Goal: Transaction & Acquisition: Purchase product/service

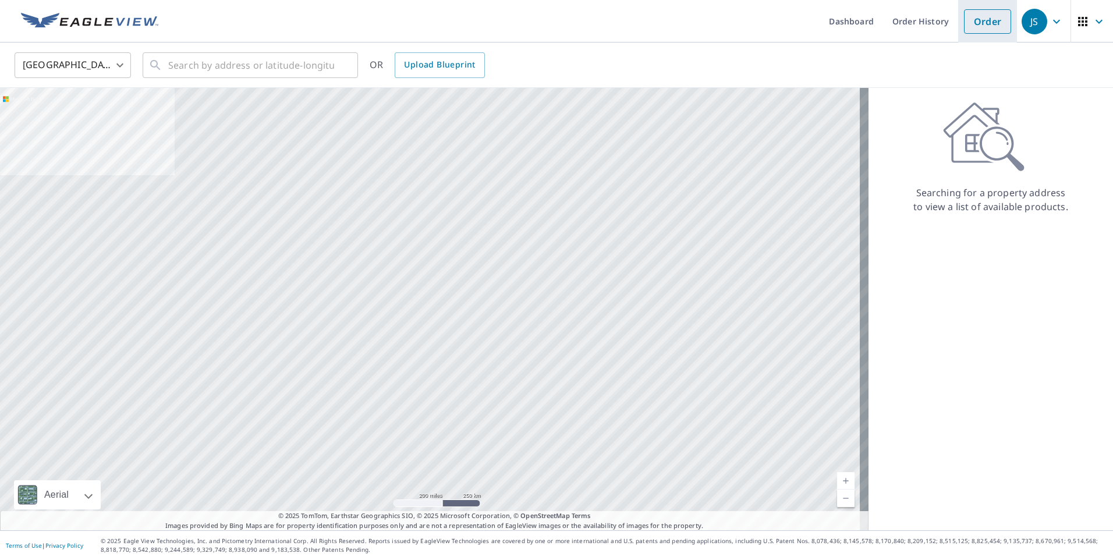
click at [987, 20] on link "Order" at bounding box center [987, 21] width 47 height 24
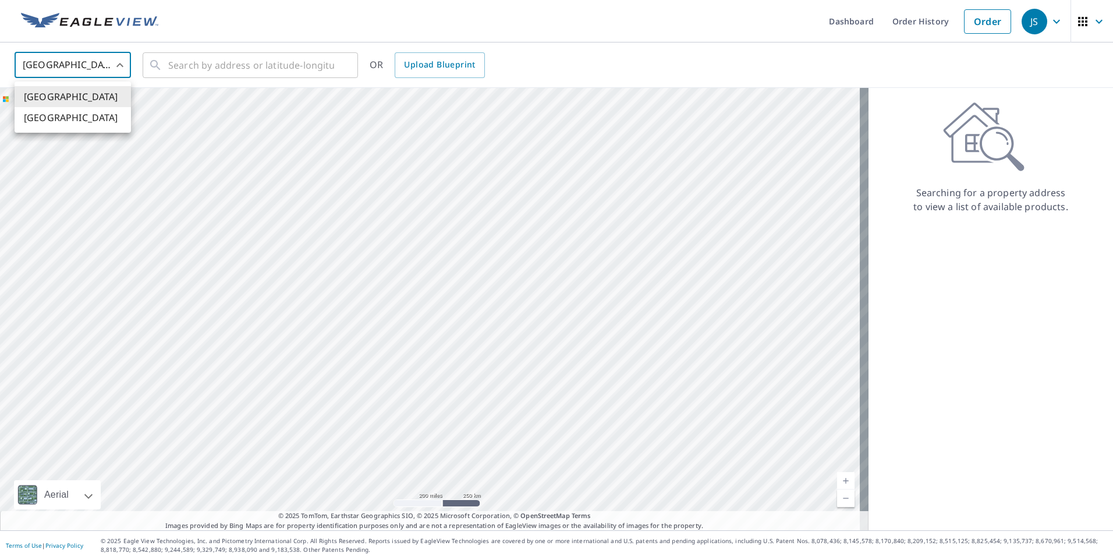
click at [114, 62] on body "JS JS Dashboard Order History Order JS United States US ​ ​ OR Upload Blueprint…" at bounding box center [556, 280] width 1113 height 560
drag, startPoint x: 102, startPoint y: 97, endPoint x: 144, endPoint y: 81, distance: 45.0
click at [102, 97] on li "[GEOGRAPHIC_DATA]" at bounding box center [73, 96] width 116 height 21
click at [162, 70] on div "​" at bounding box center [250, 65] width 215 height 26
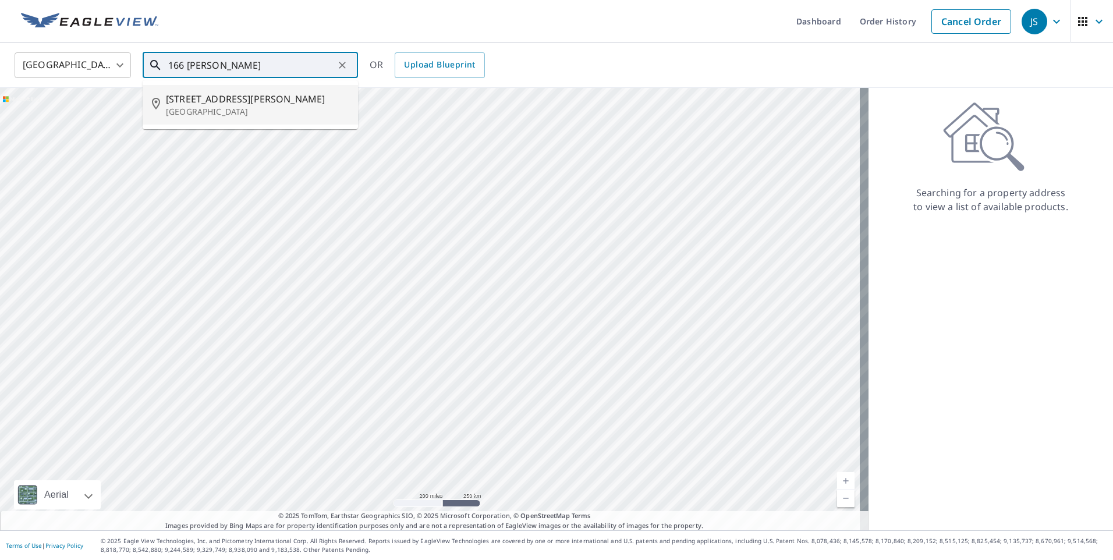
click at [216, 95] on span "[STREET_ADDRESS][PERSON_NAME]" at bounding box center [257, 99] width 183 height 14
type input "[STREET_ADDRESS][PERSON_NAME][PERSON_NAME]"
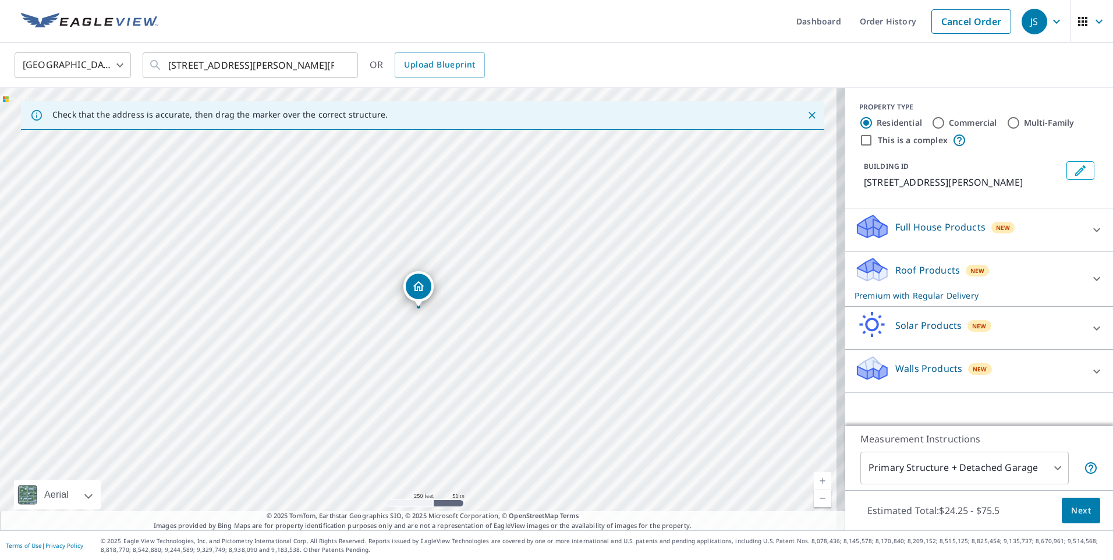
click at [814, 477] on link "Current Level 17, Zoom In" at bounding box center [822, 480] width 17 height 17
click at [814, 477] on link "Current Level 18, Zoom In" at bounding box center [822, 480] width 17 height 17
click at [814, 477] on link "Current Level 20, Zoom In Disabled" at bounding box center [822, 480] width 17 height 17
drag, startPoint x: 420, startPoint y: 282, endPoint x: 413, endPoint y: 293, distance: 13.3
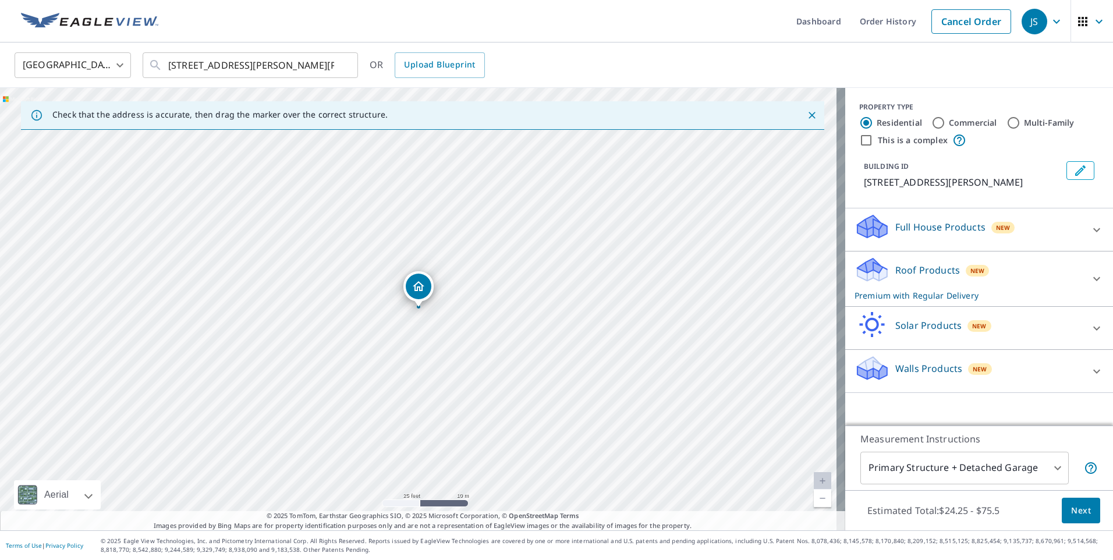
click at [937, 277] on p "Roof Products" at bounding box center [927, 270] width 65 height 14
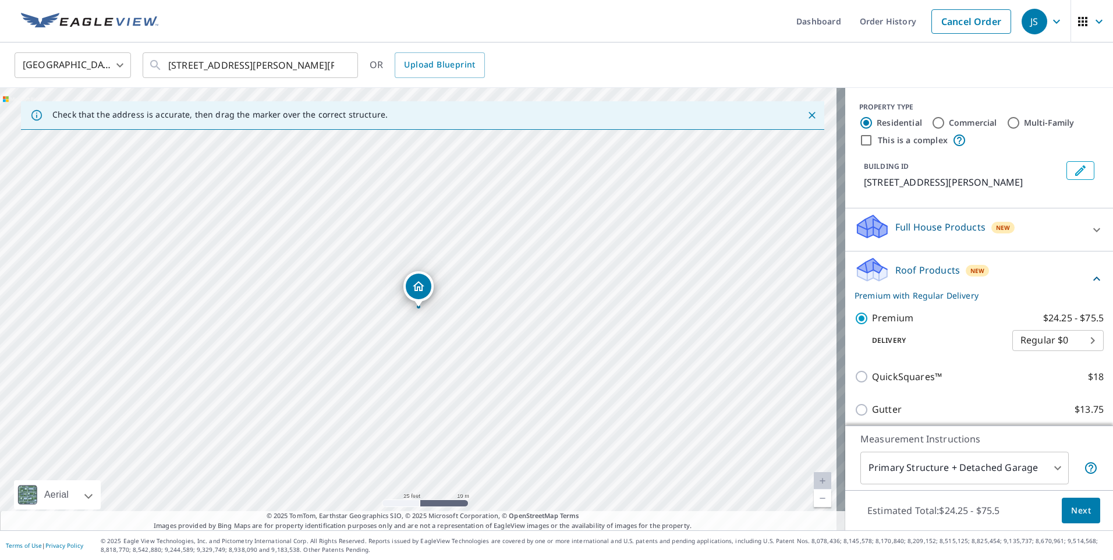
click at [1081, 511] on span "Next" at bounding box center [1081, 510] width 20 height 15
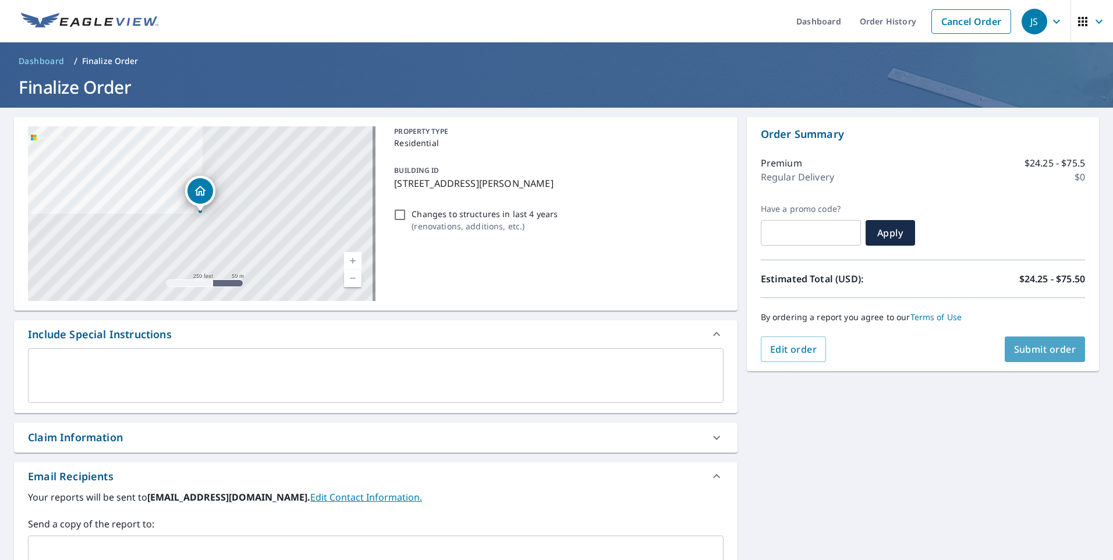
click at [1036, 350] on span "Submit order" at bounding box center [1045, 349] width 62 height 13
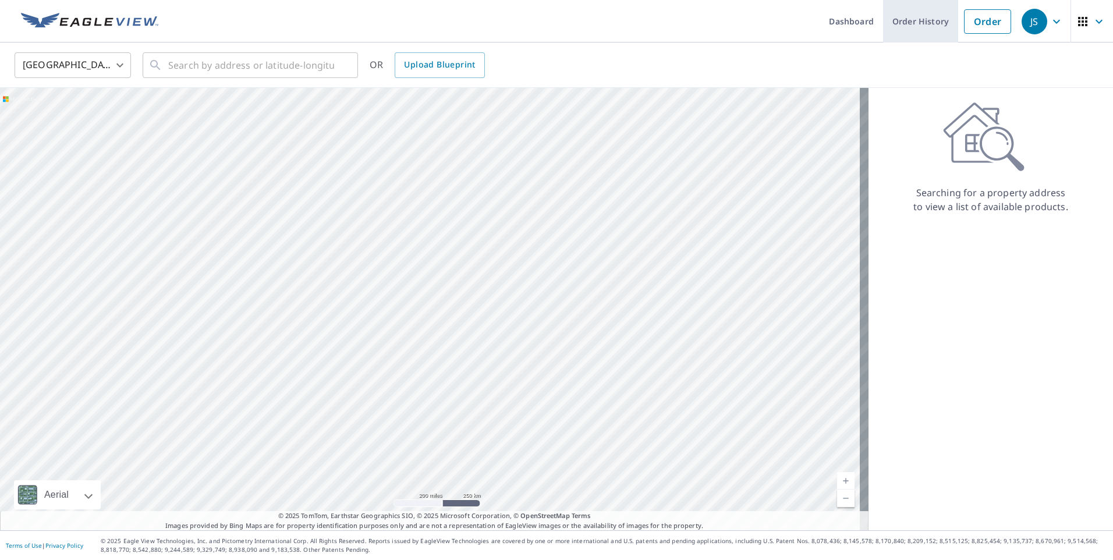
click at [913, 20] on link "Order History" at bounding box center [920, 21] width 75 height 42
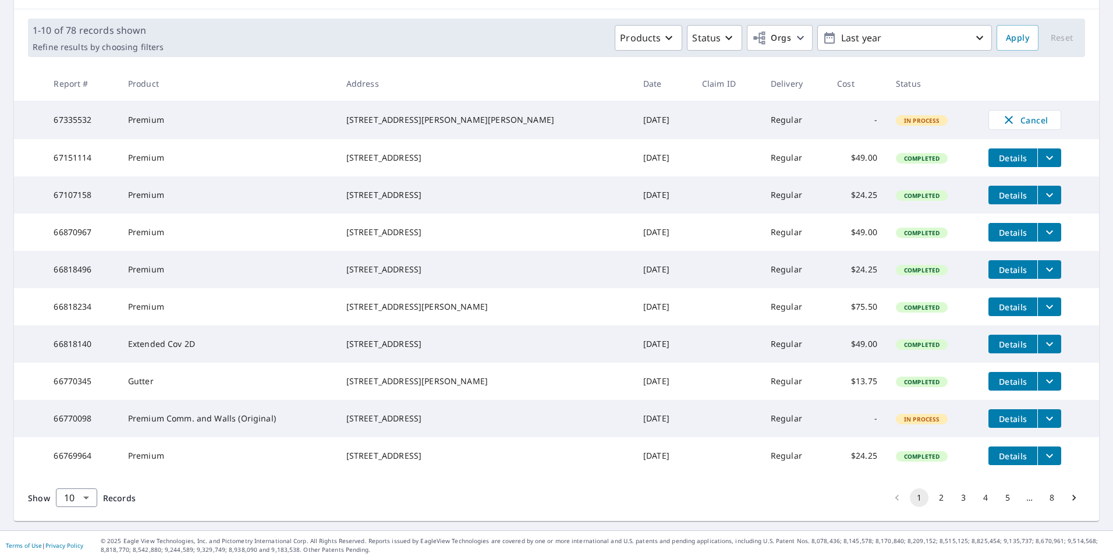
scroll to position [203, 0]
click at [932, 495] on button "2" at bounding box center [941, 497] width 19 height 19
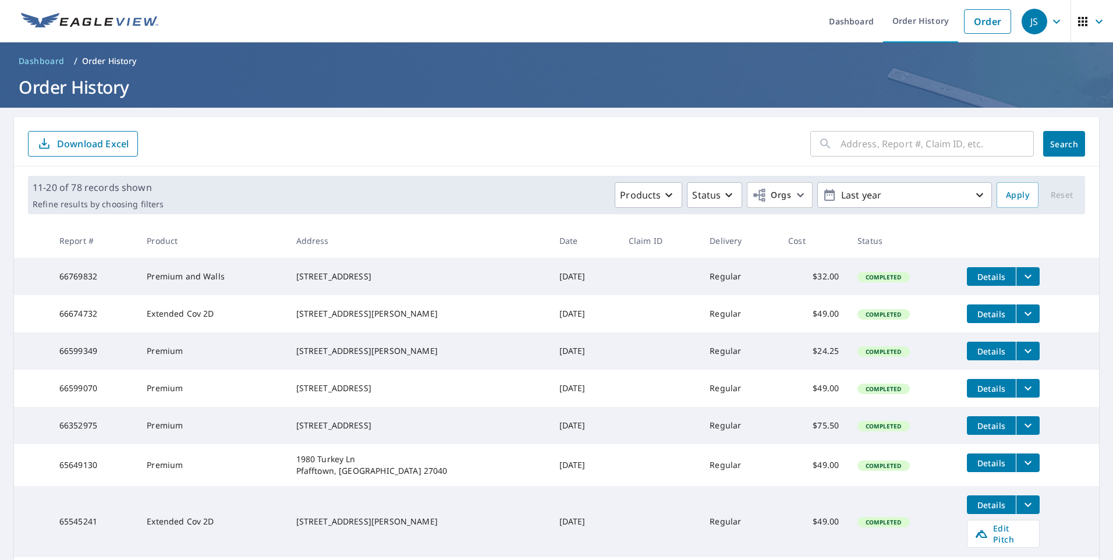
click at [1021, 432] on icon "filesDropdownBtn-66352975" at bounding box center [1028, 426] width 14 height 14
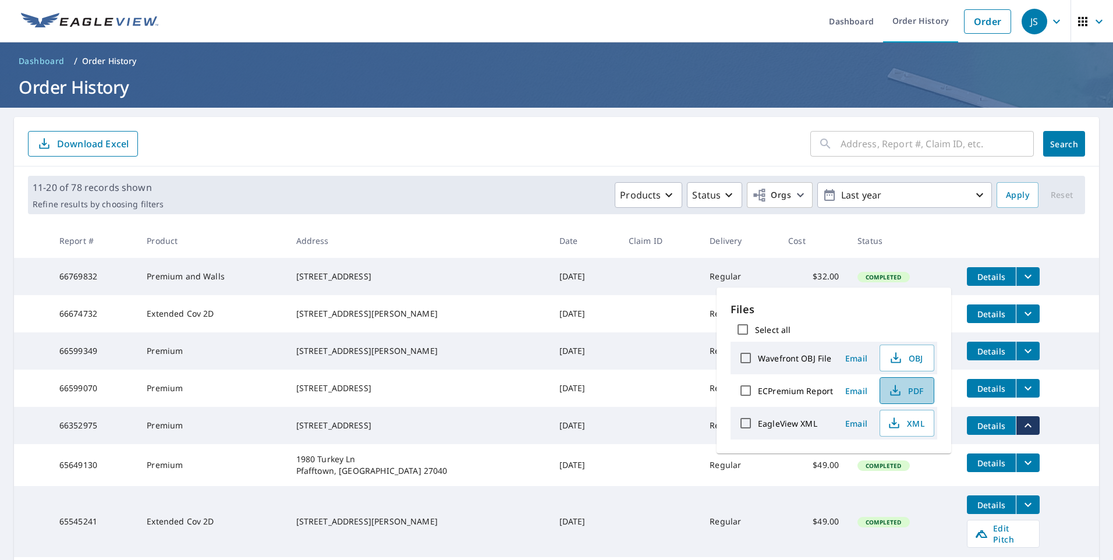
click at [917, 386] on span "PDF" at bounding box center [905, 391] width 37 height 14
click at [906, 422] on span "XML" at bounding box center [905, 423] width 37 height 14
click at [903, 477] on td "Completed" at bounding box center [902, 465] width 109 height 42
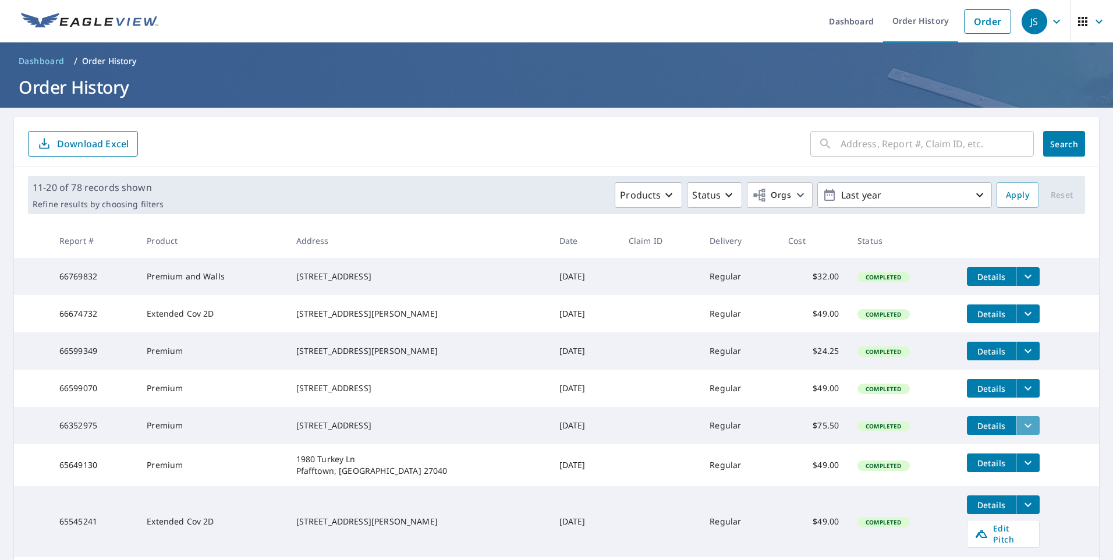
click at [1021, 432] on icon "filesDropdownBtn-66352975" at bounding box center [1028, 426] width 14 height 14
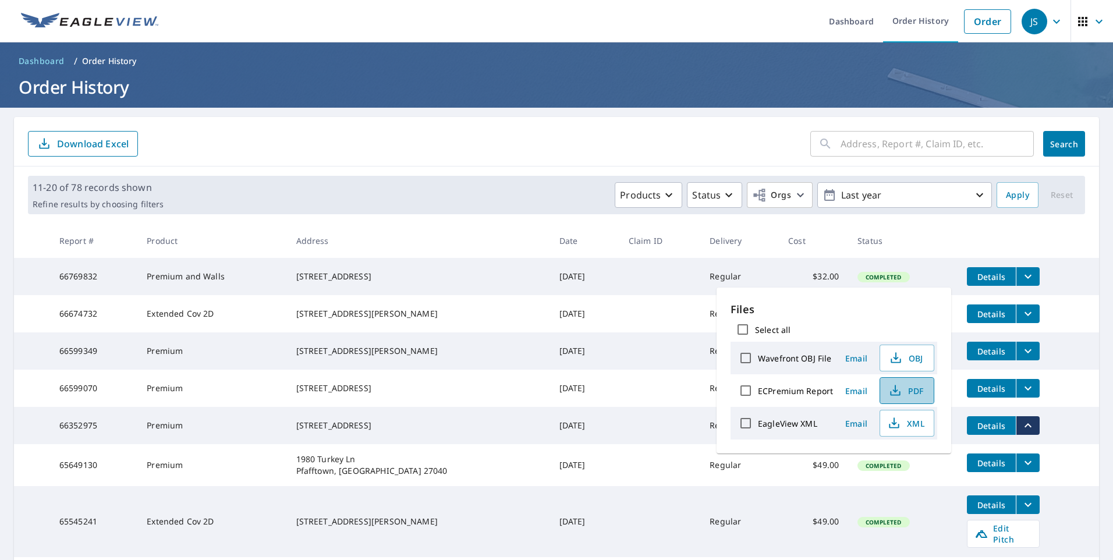
click at [912, 388] on span "PDF" at bounding box center [905, 391] width 37 height 14
click at [568, 147] on form "​ Search Download Excel" at bounding box center [556, 144] width 1057 height 26
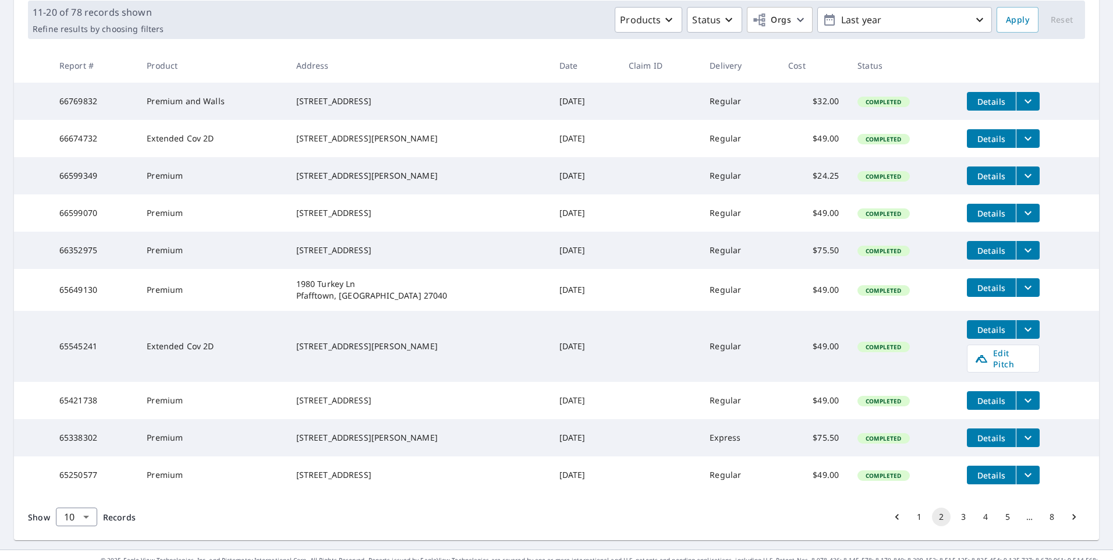
scroll to position [224, 0]
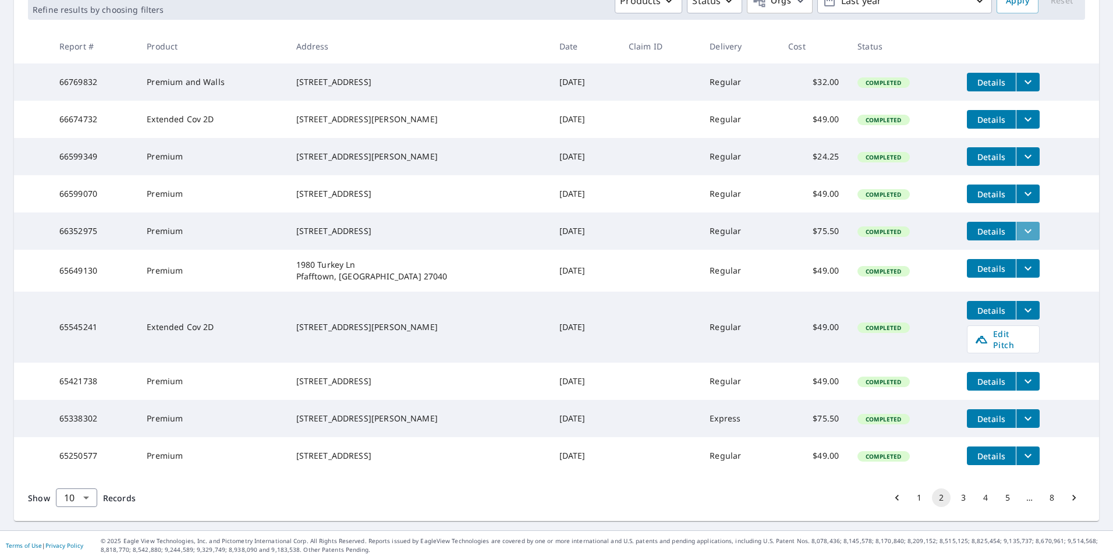
click at [1021, 224] on icon "filesDropdownBtn-66352975" at bounding box center [1028, 231] width 14 height 14
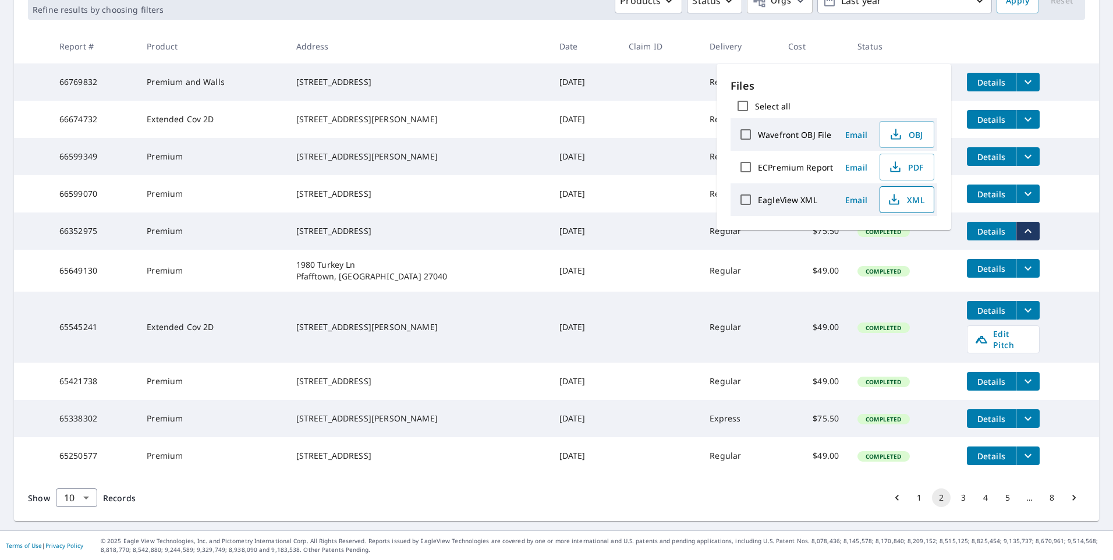
click at [896, 196] on icon "button" at bounding box center [894, 200] width 14 height 14
click at [1069, 101] on td "Details" at bounding box center [1028, 119] width 141 height 37
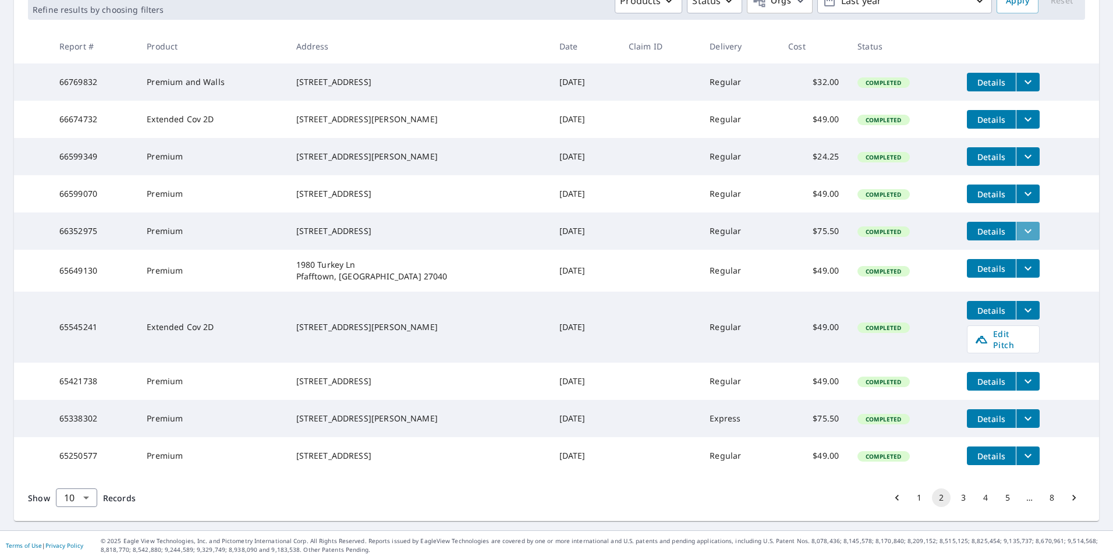
click at [1021, 224] on icon "filesDropdownBtn-66352975" at bounding box center [1028, 231] width 14 height 14
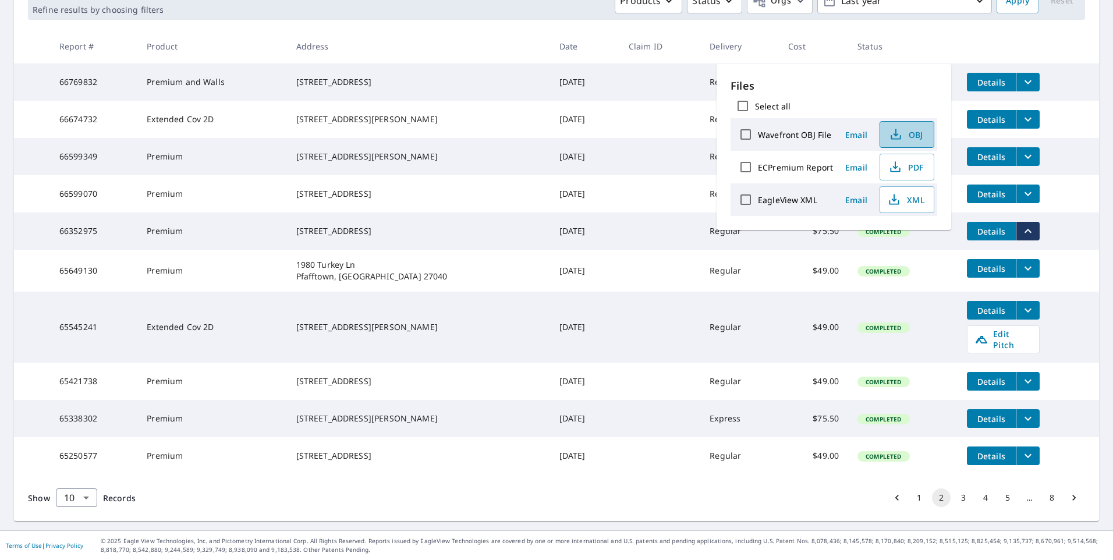
click at [896, 130] on icon "button" at bounding box center [896, 134] width 14 height 14
click at [1069, 29] on th at bounding box center [1028, 46] width 141 height 34
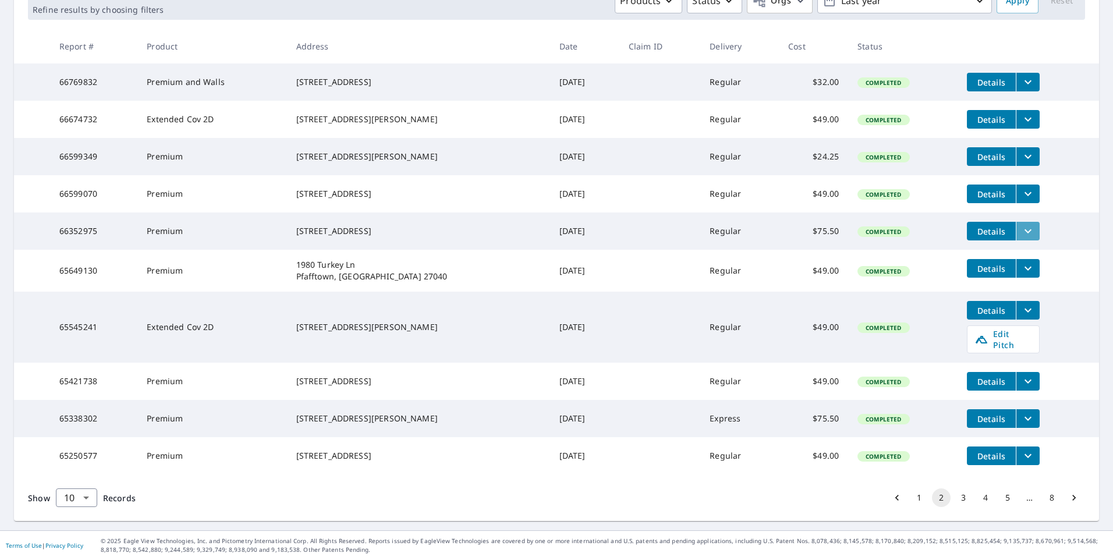
click at [1021, 224] on icon "filesDropdownBtn-66352975" at bounding box center [1028, 231] width 14 height 14
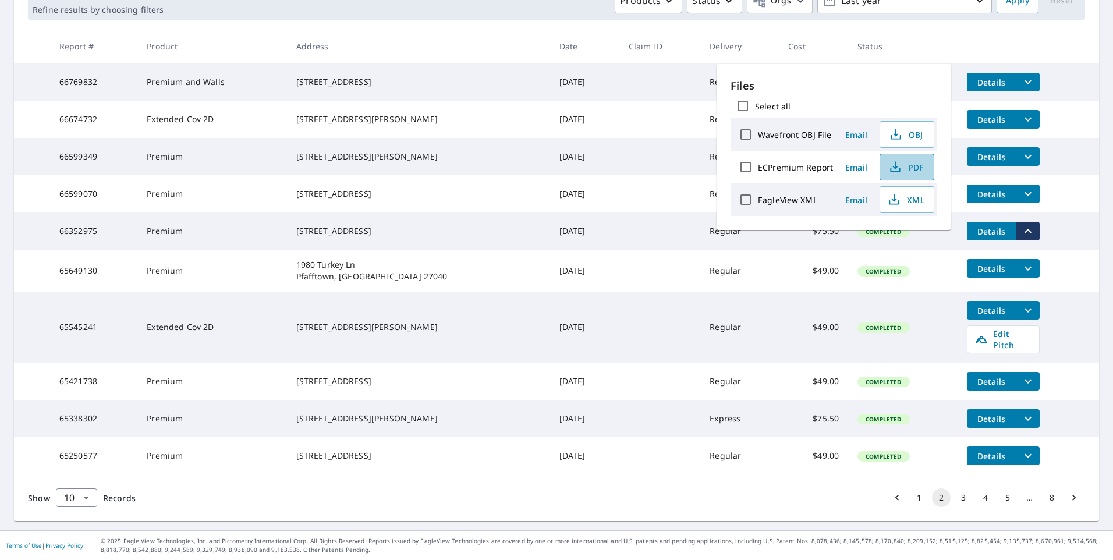
click at [915, 169] on span "PDF" at bounding box center [905, 167] width 37 height 14
